Goal: Task Accomplishment & Management: Complete application form

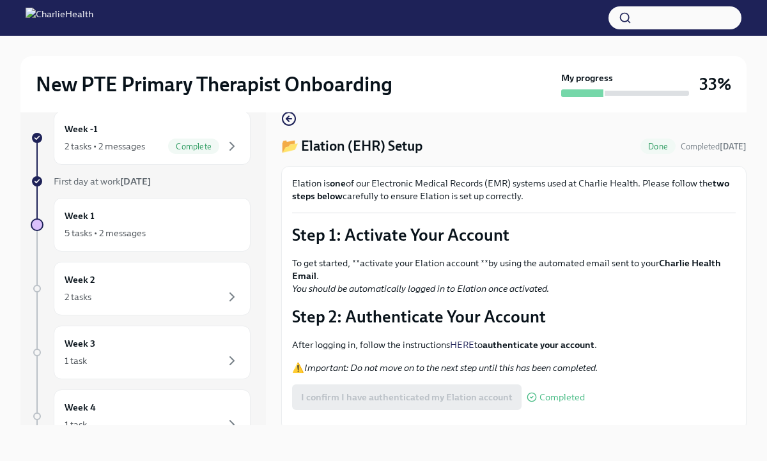
scroll to position [82, 0]
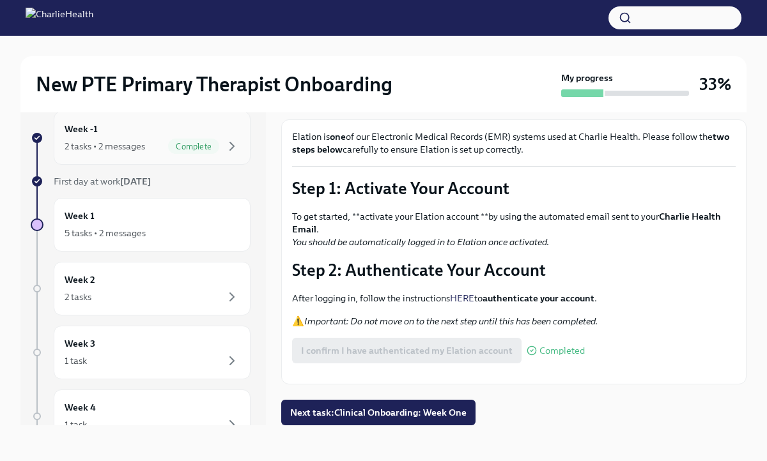
click at [183, 144] on span "Complete" at bounding box center [193, 147] width 51 height 10
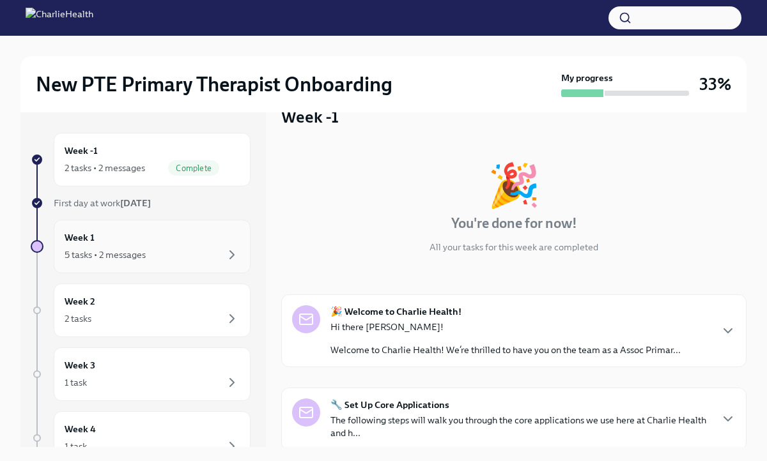
click at [212, 255] on div "5 tasks • 2 messages" at bounding box center [152, 254] width 175 height 15
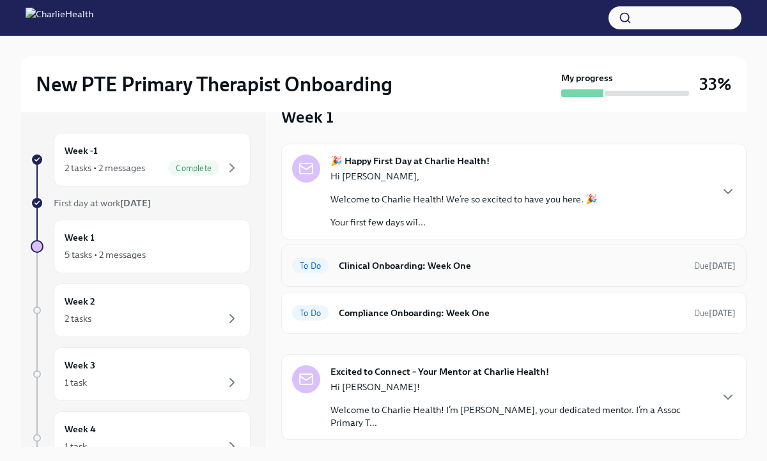
click at [370, 261] on h6 "Clinical Onboarding: Week One" at bounding box center [511, 266] width 345 height 14
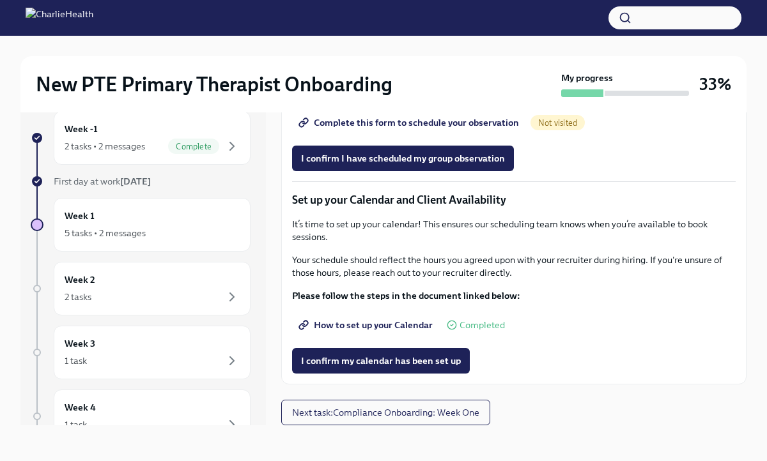
scroll to position [1782, 0]
click at [378, 408] on span "Next task : Compliance Onboarding: Week One" at bounding box center [385, 412] width 187 height 13
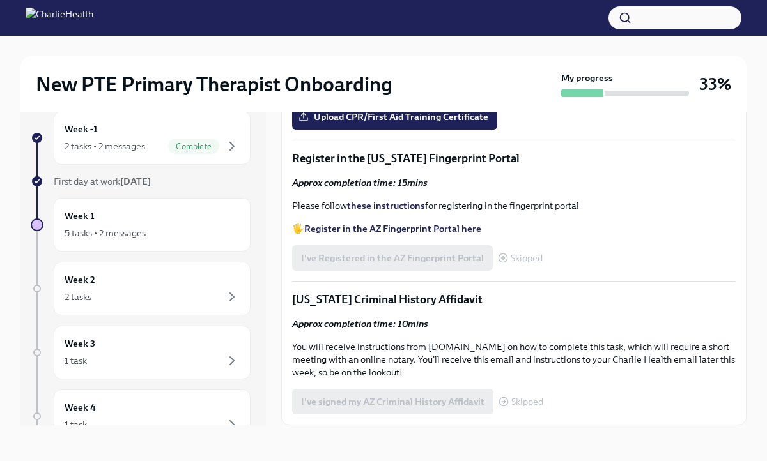
scroll to position [754, 0]
click at [382, 47] on strong "Access your CPR & First Aid training HERE" at bounding box center [394, 42] width 180 height 12
click at [336, 123] on span "Upload CPR/First Aid Training Certificate" at bounding box center [394, 117] width 187 height 13
click at [0, 0] on input "Upload CPR/First Aid Training Certificate" at bounding box center [0, 0] width 0 height 0
click at [339, 123] on span "Upload CPR/First Aid Training Certificate" at bounding box center [394, 117] width 187 height 13
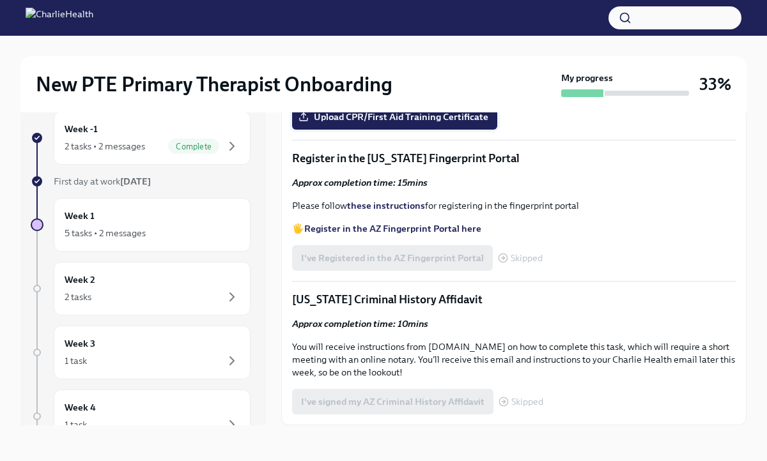
click at [0, 0] on input "Upload CPR/First Aid Training Certificate" at bounding box center [0, 0] width 0 height 0
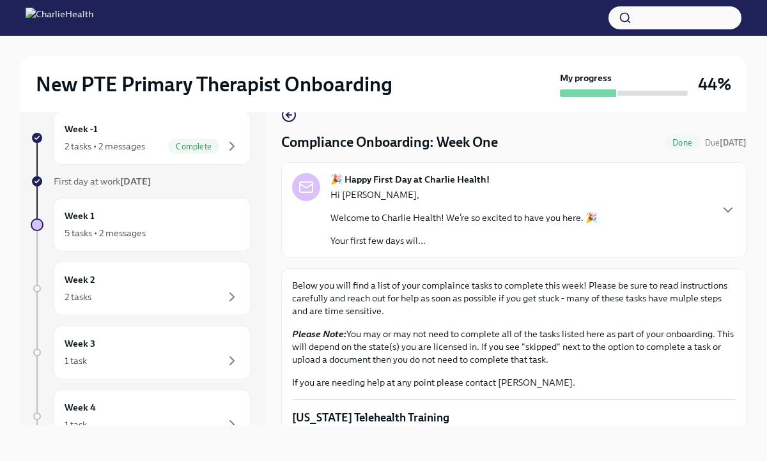
scroll to position [0, 0]
